Goal: Information Seeking & Learning: Learn about a topic

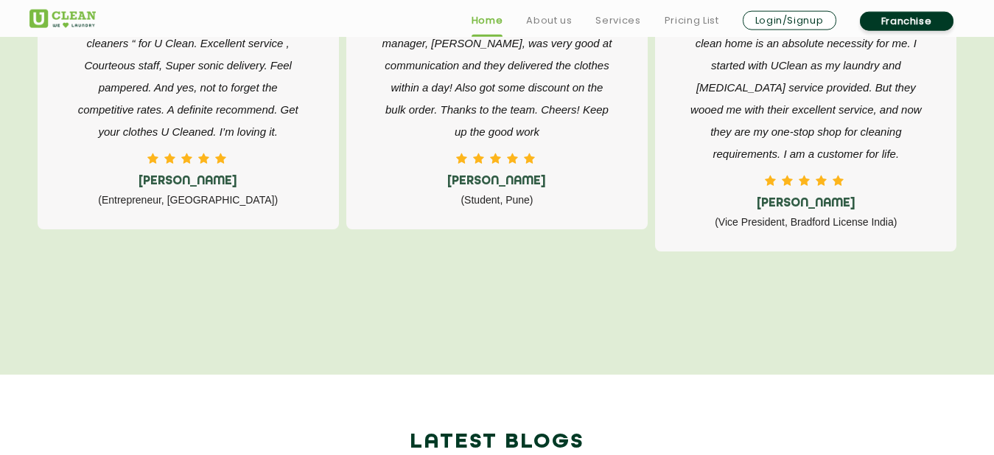
scroll to position [4204, 0]
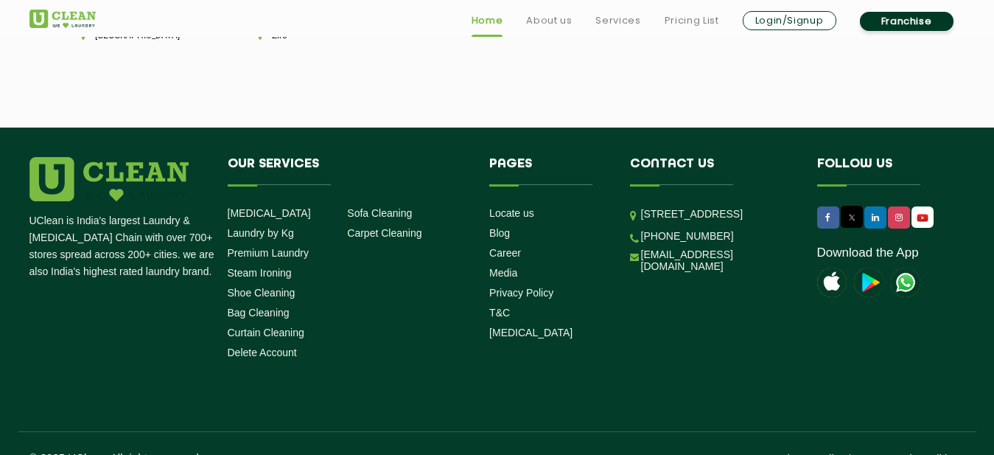
click at [741, 223] on p "[STREET_ADDRESS]" at bounding box center [718, 214] width 154 height 17
click at [742, 248] on ul "[STREET_ADDRESS] [PHONE_NUMBER] [EMAIL_ADDRESS][DOMAIN_NAME]" at bounding box center [712, 239] width 165 height 67
click at [681, 212] on p "[STREET_ADDRESS]" at bounding box center [718, 214] width 154 height 17
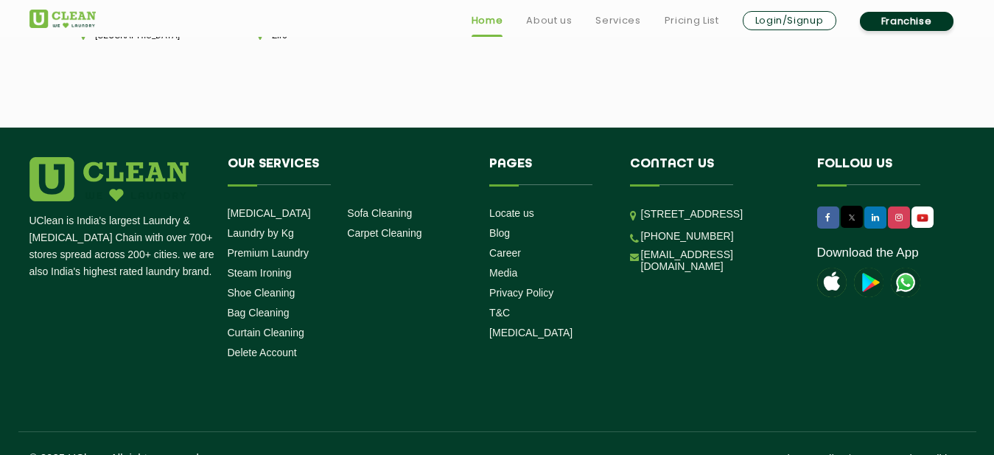
click at [681, 212] on p "[STREET_ADDRESS]" at bounding box center [718, 214] width 154 height 17
click at [63, 24] on img at bounding box center [62, 19] width 66 height 18
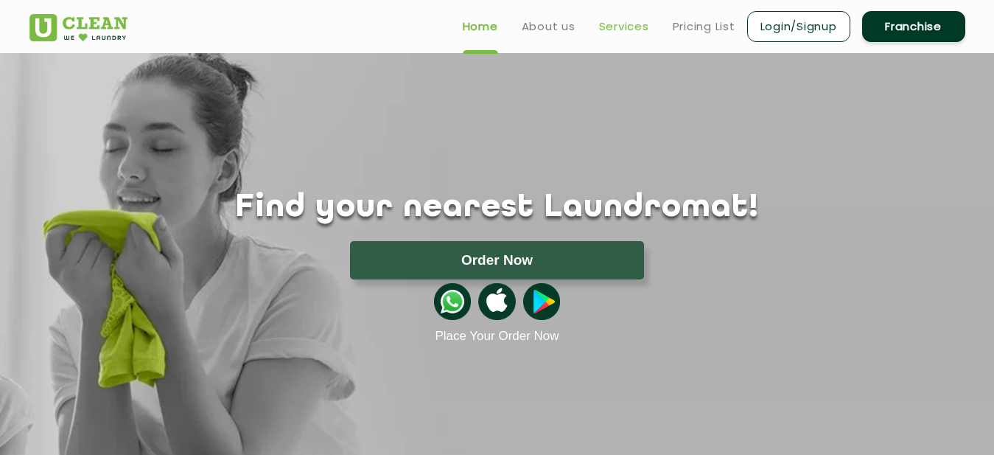
click at [619, 27] on link "Services" at bounding box center [624, 27] width 50 height 18
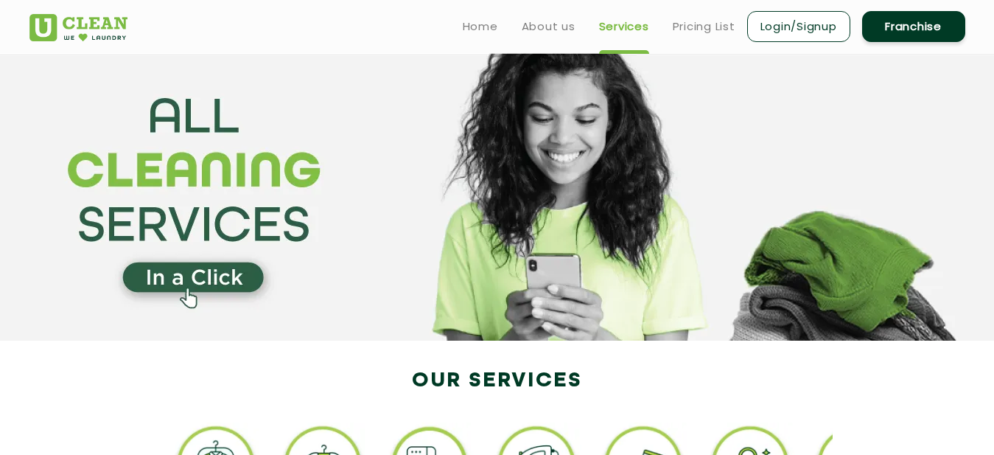
click at [350, 144] on section at bounding box center [497, 196] width 994 height 287
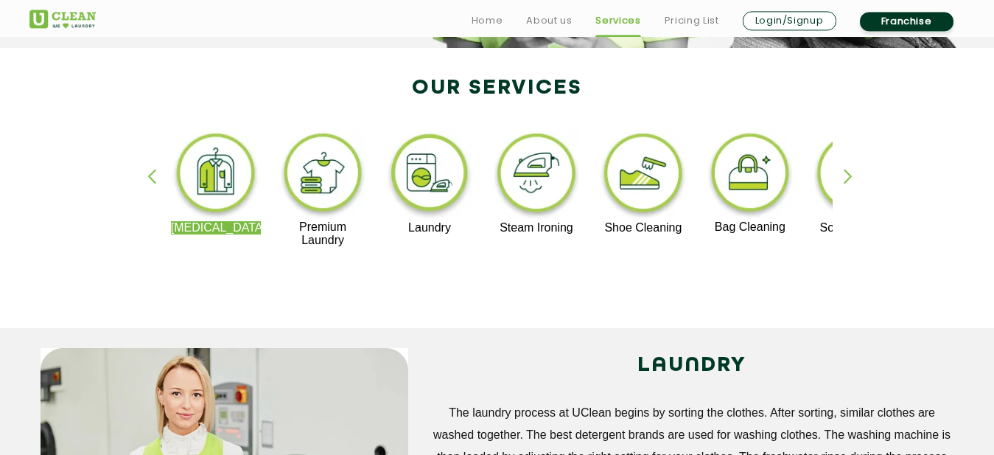
scroll to position [301, 0]
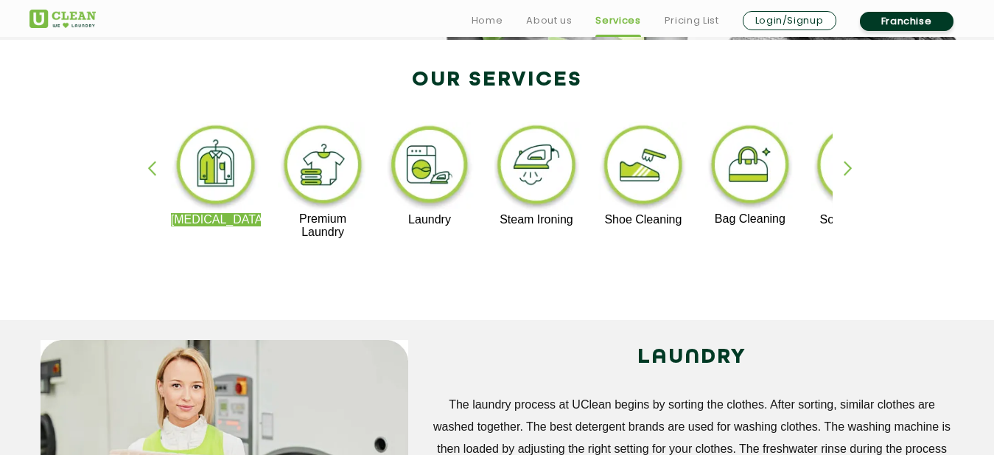
click at [853, 168] on div "button" at bounding box center [855, 181] width 22 height 41
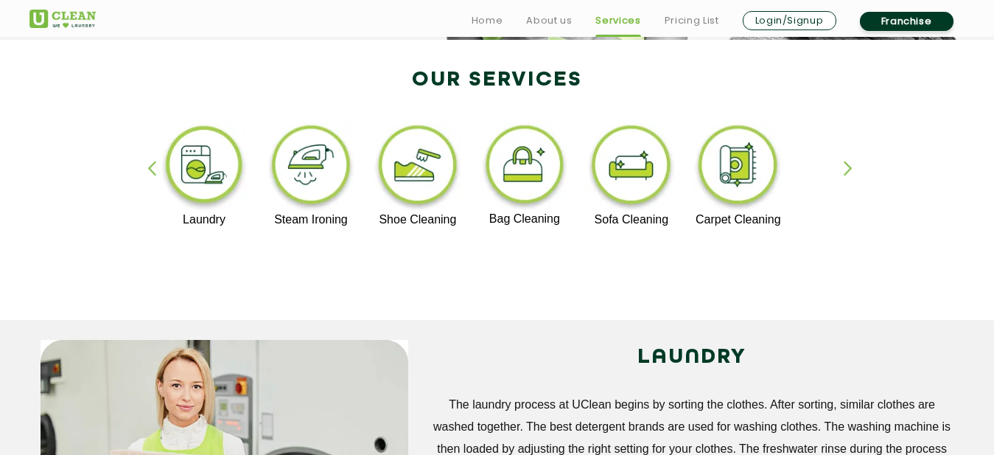
click at [853, 168] on div "button" at bounding box center [855, 181] width 22 height 41
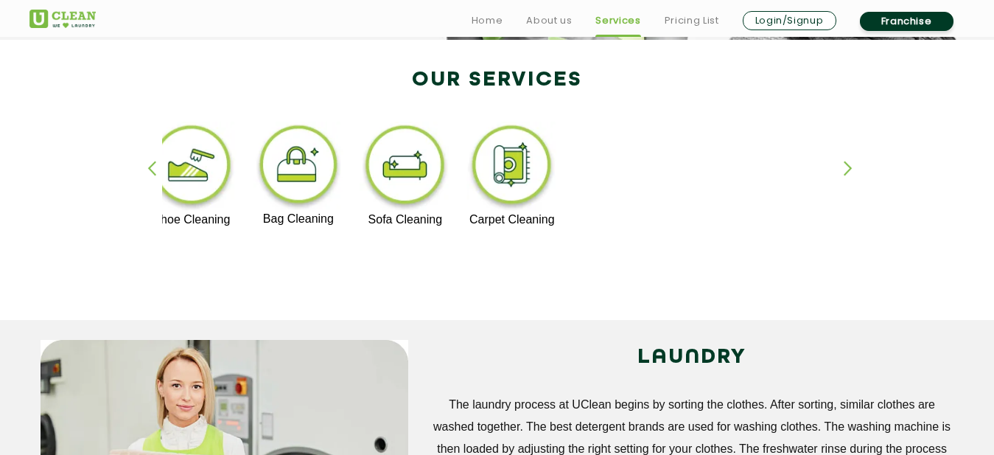
click at [419, 166] on img at bounding box center [405, 167] width 91 height 91
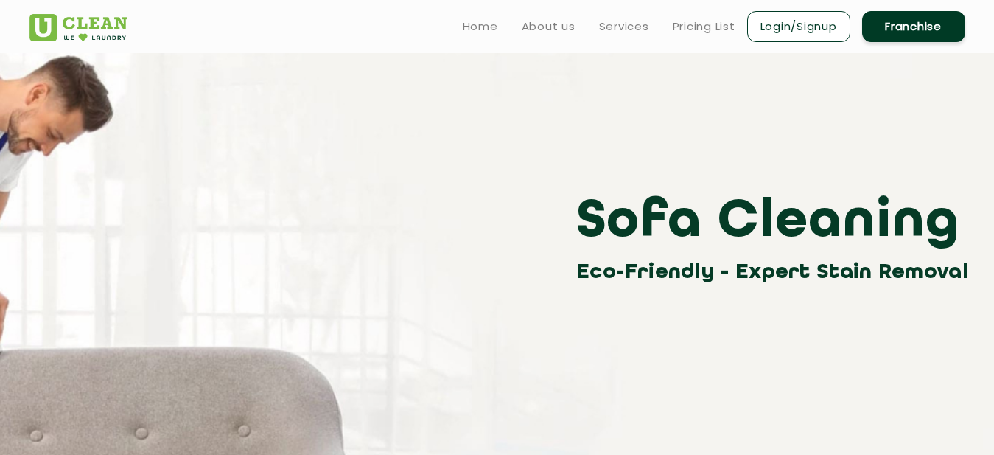
click at [683, 205] on h3 "Sofa Cleaning" at bounding box center [776, 222] width 400 height 66
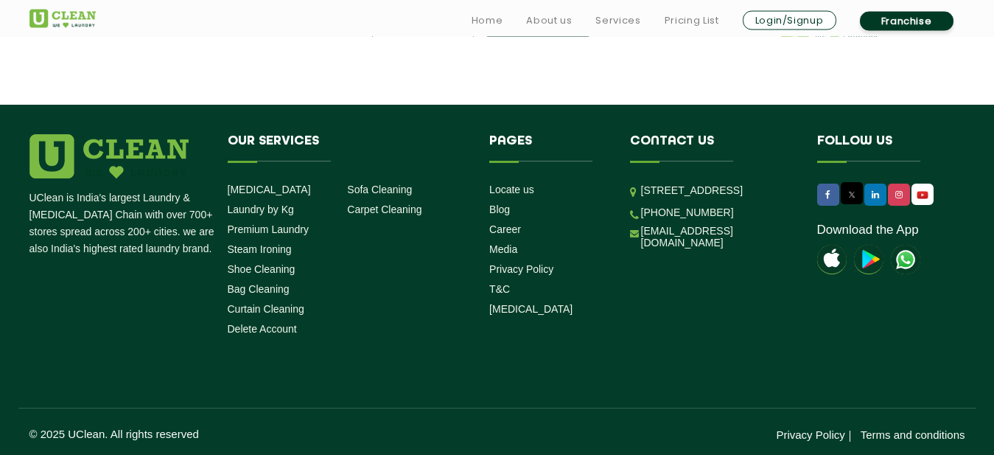
scroll to position [2114, 0]
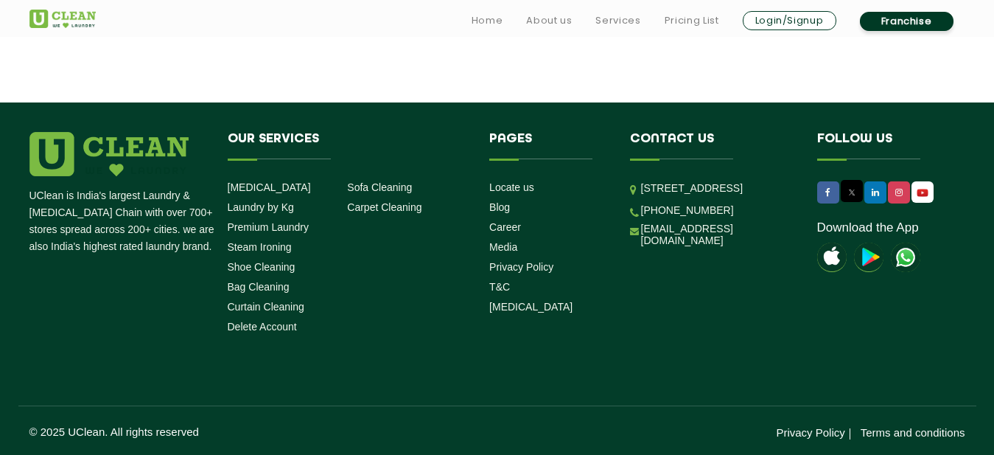
click at [694, 197] on p "[STREET_ADDRESS]" at bounding box center [718, 188] width 154 height 17
